Goal: Task Accomplishment & Management: Use online tool/utility

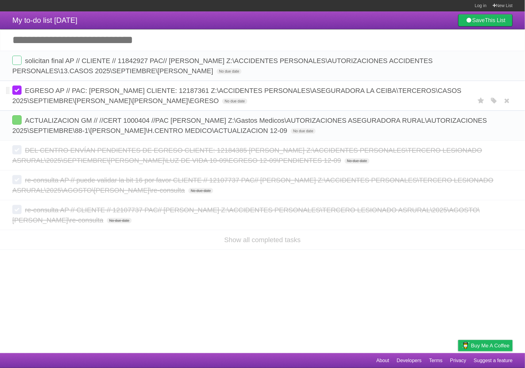
click at [13, 92] on label at bounding box center [16, 90] width 9 height 9
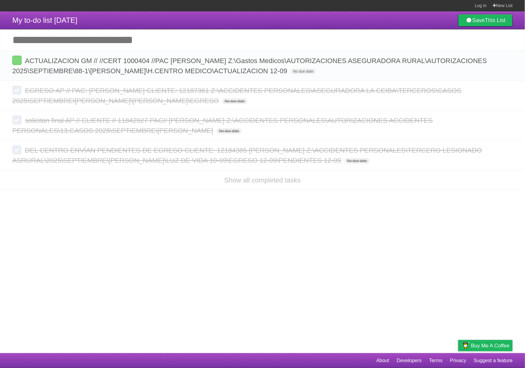
click at [281, 225] on article "My to-do list 09/12/2025 Save This List Add another task ********* ACTUALIZACIO…" at bounding box center [262, 182] width 525 height 342
